Goal: Information Seeking & Learning: Learn about a topic

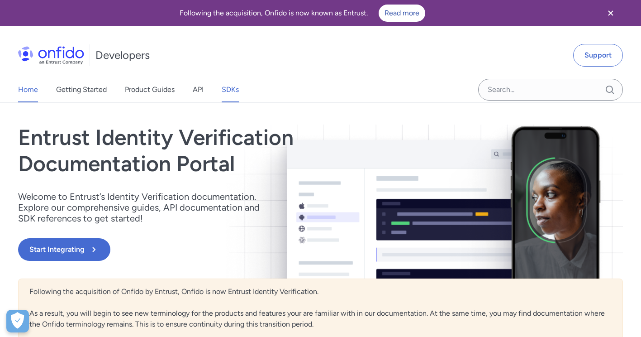
click at [231, 94] on link "SDKs" at bounding box center [230, 89] width 17 height 25
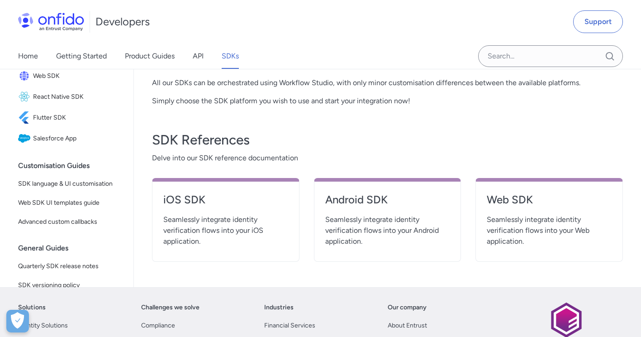
scroll to position [317, 0]
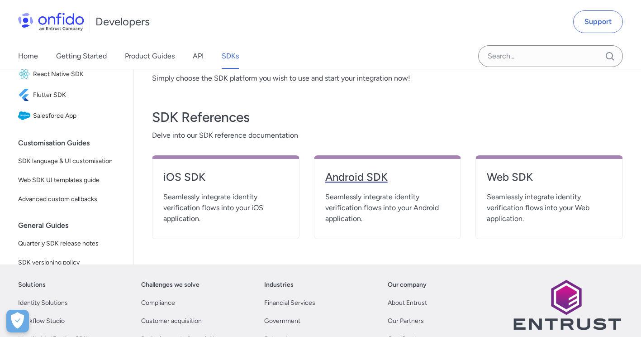
click at [370, 180] on h4 "Android SDK" at bounding box center [387, 177] width 125 height 14
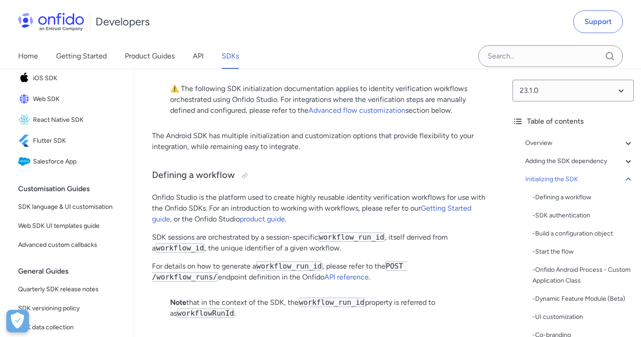
scroll to position [136, 0]
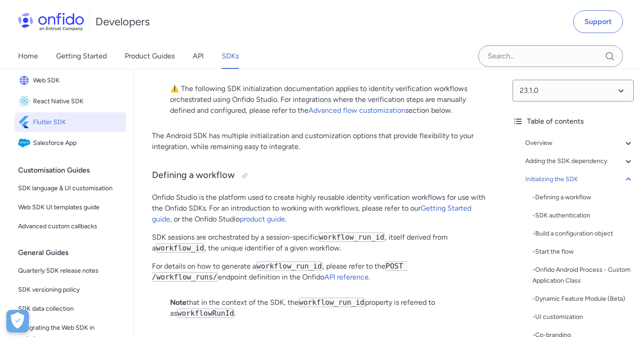
click at [53, 129] on span "Flutter SDK" at bounding box center [78, 122] width 90 height 13
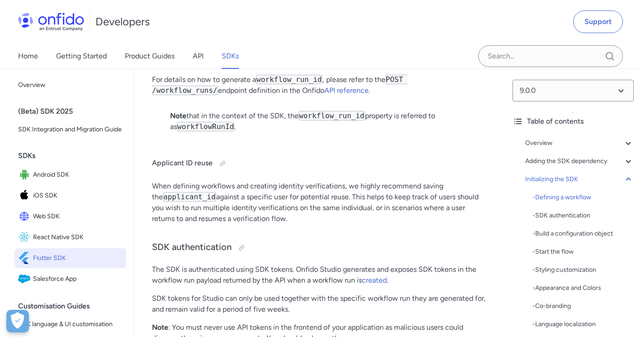
scroll to position [1947, 0]
